Goal: Find specific page/section: Find specific page/section

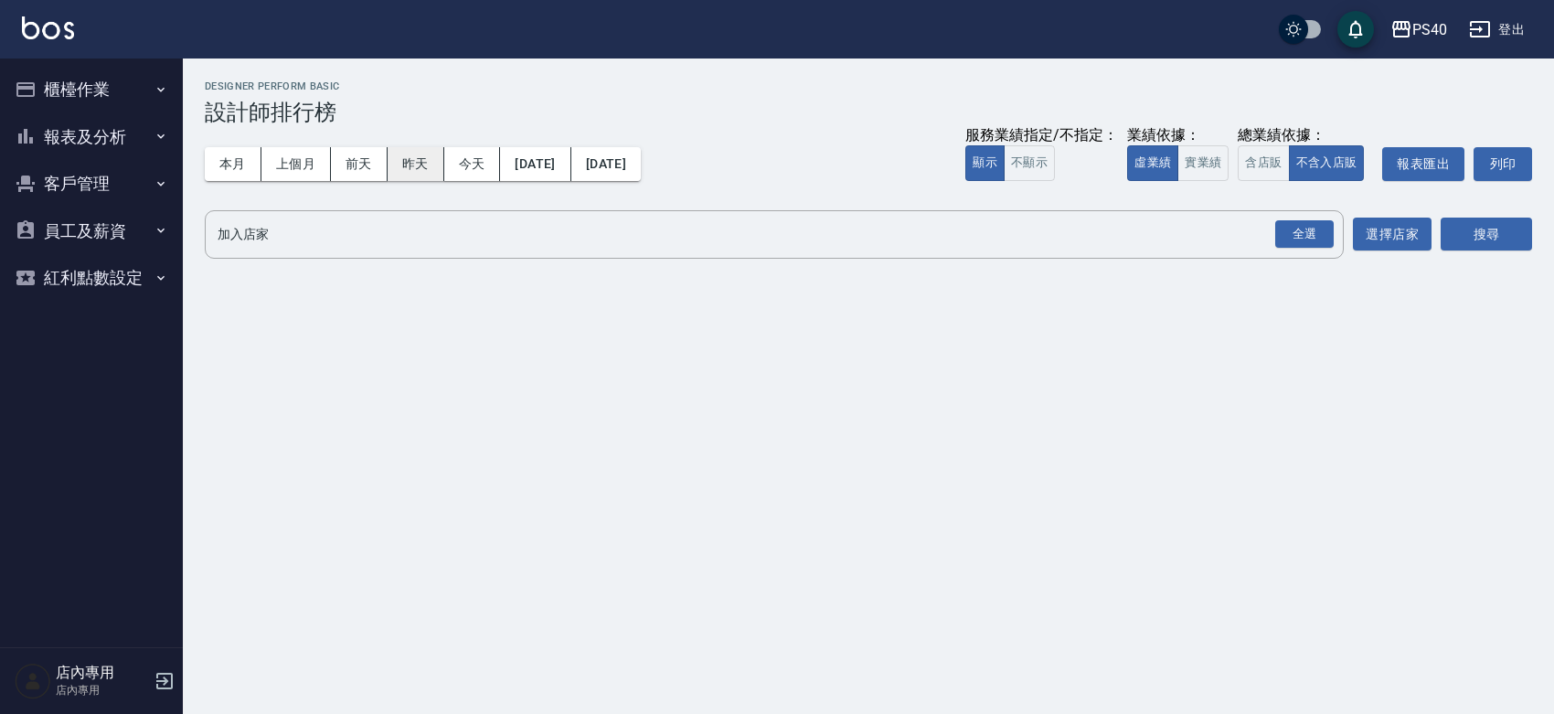
click at [416, 172] on button "昨天" at bounding box center [416, 164] width 57 height 34
click at [116, 134] on button "報表及分析" at bounding box center [91, 137] width 168 height 48
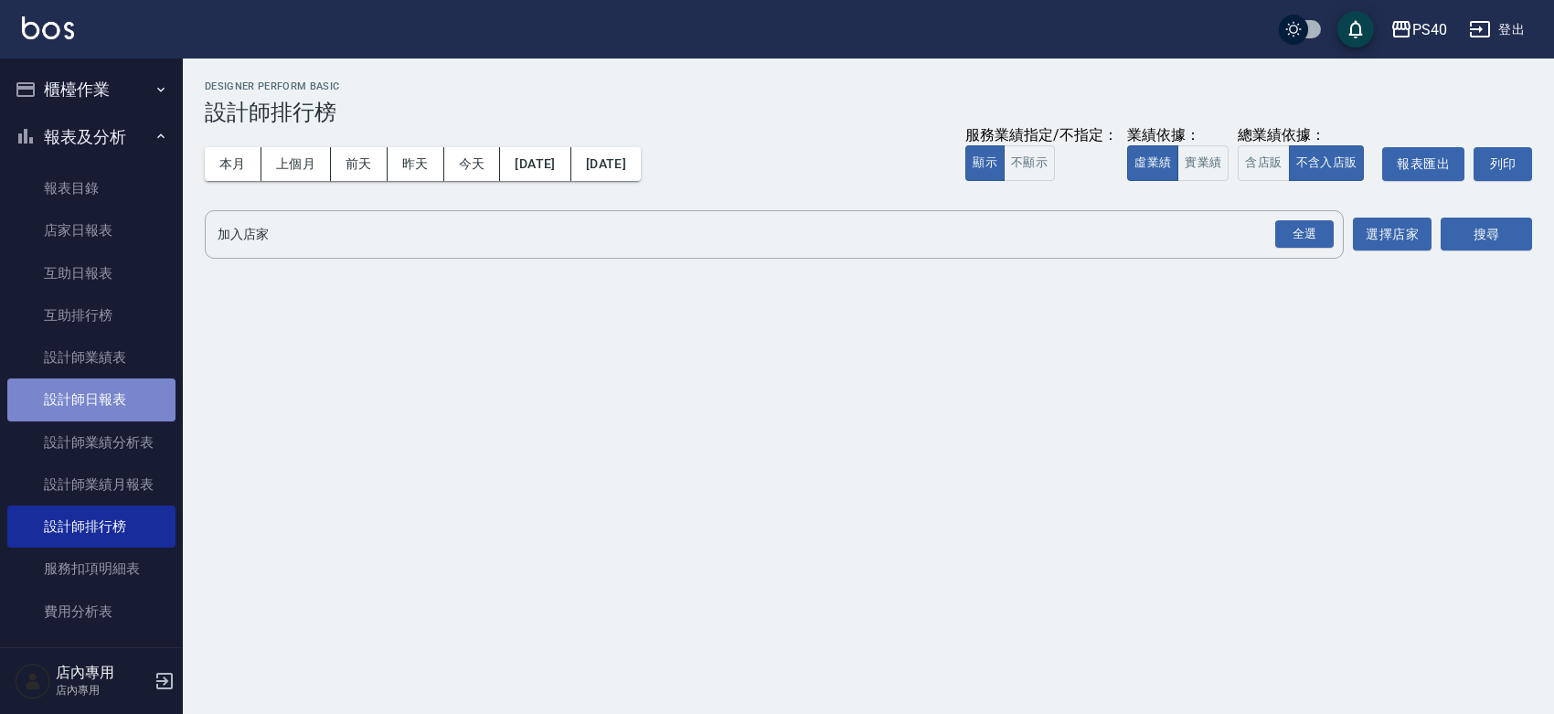
click at [107, 399] on link "設計師日報表" at bounding box center [91, 399] width 168 height 42
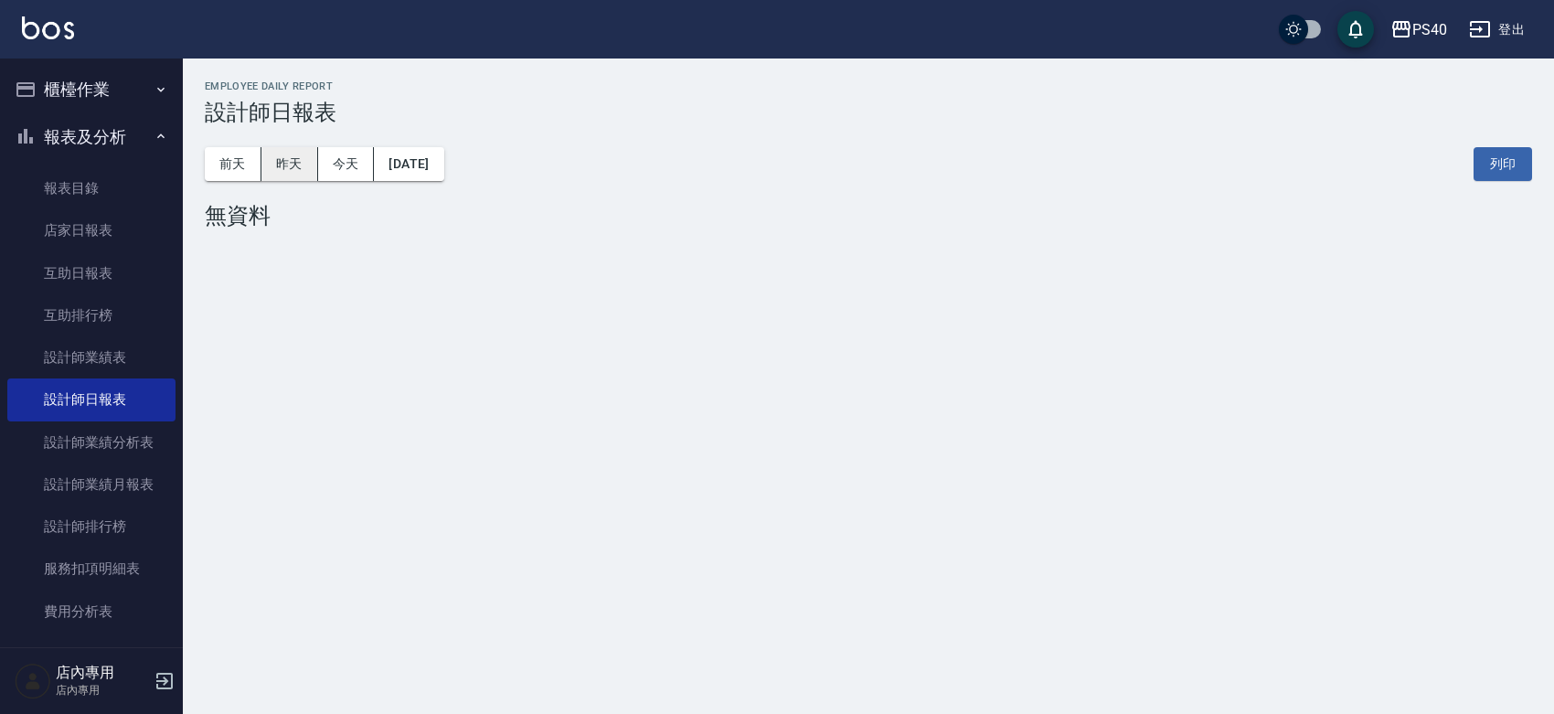
click at [302, 171] on button "昨天" at bounding box center [289, 164] width 57 height 34
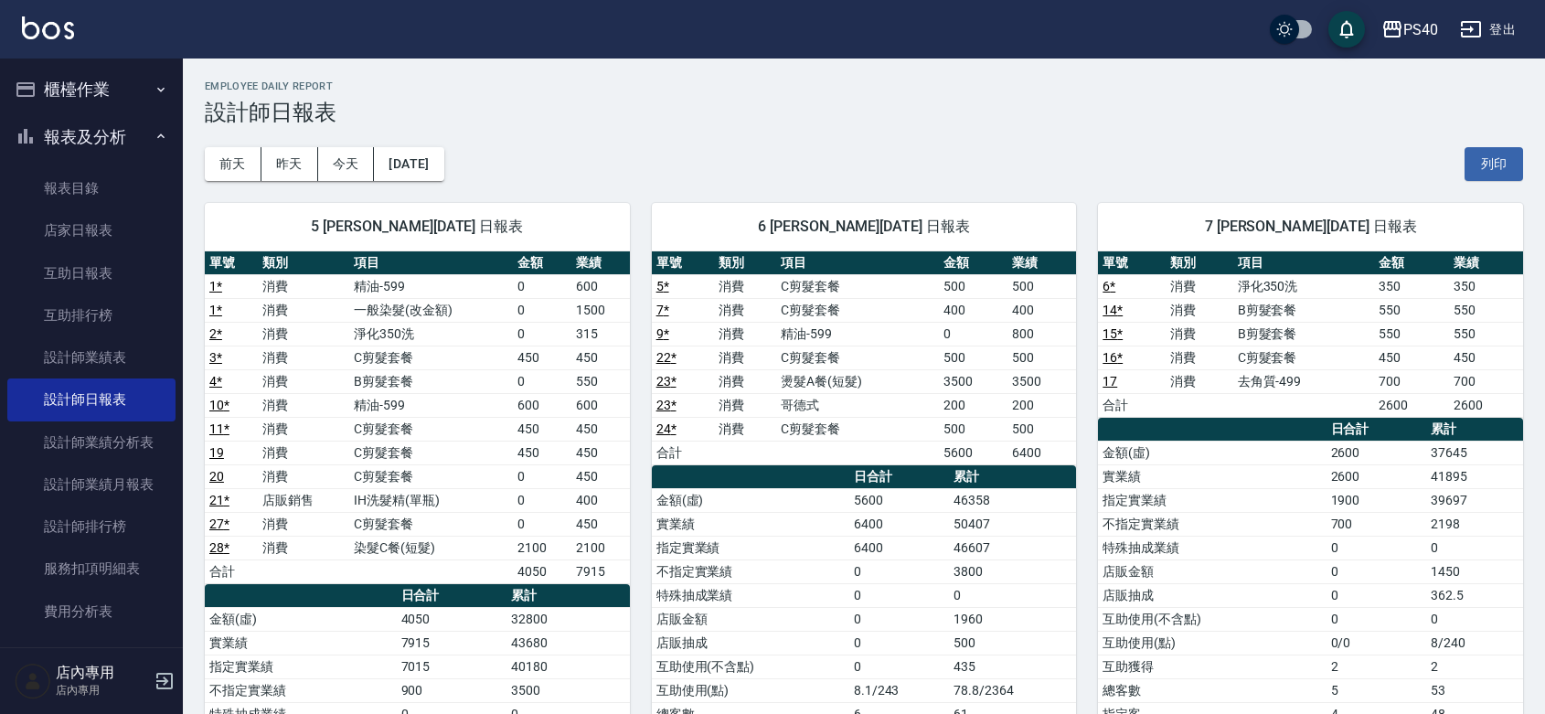
click at [43, 26] on img at bounding box center [48, 27] width 52 height 23
